Goal: Information Seeking & Learning: Learn about a topic

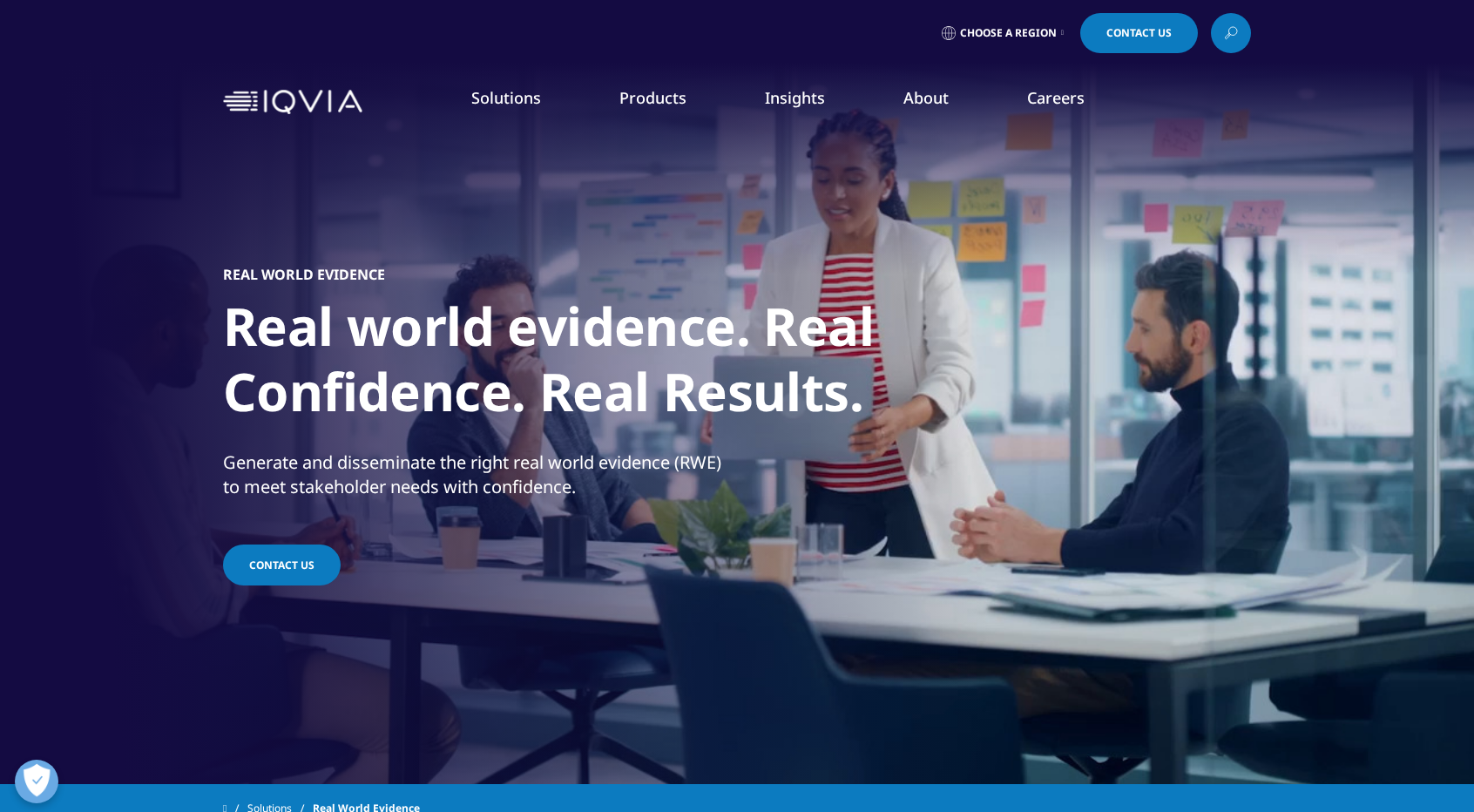
click at [1032, 336] on div "Real World Evidence Real world evidence. Real Confidence. Real Results. Generat…" at bounding box center [737, 427] width 1028 height 593
click at [631, 91] on link "Products" at bounding box center [653, 97] width 68 height 21
click at [2, 605] on div "quick find a capability Clear Search Loading SOLUTIONS Research & Development" at bounding box center [737, 408] width 1474 height 532
